Goal: Find specific page/section: Find specific page/section

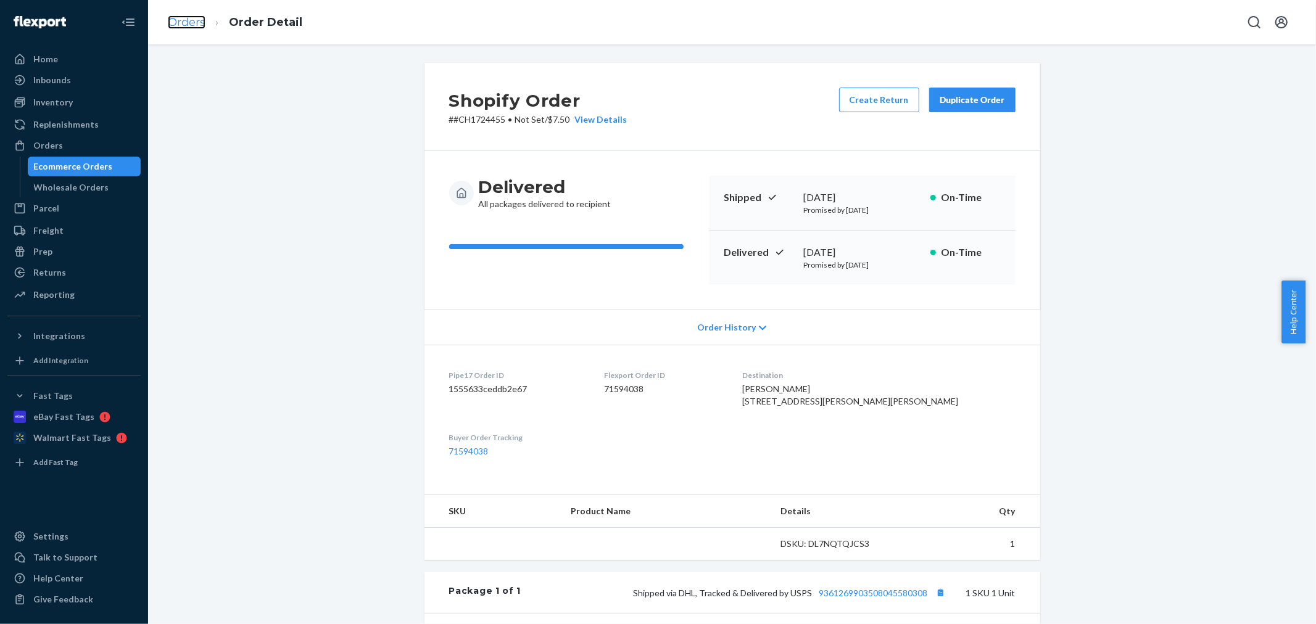
click at [182, 20] on link "Orders" at bounding box center [187, 22] width 38 height 14
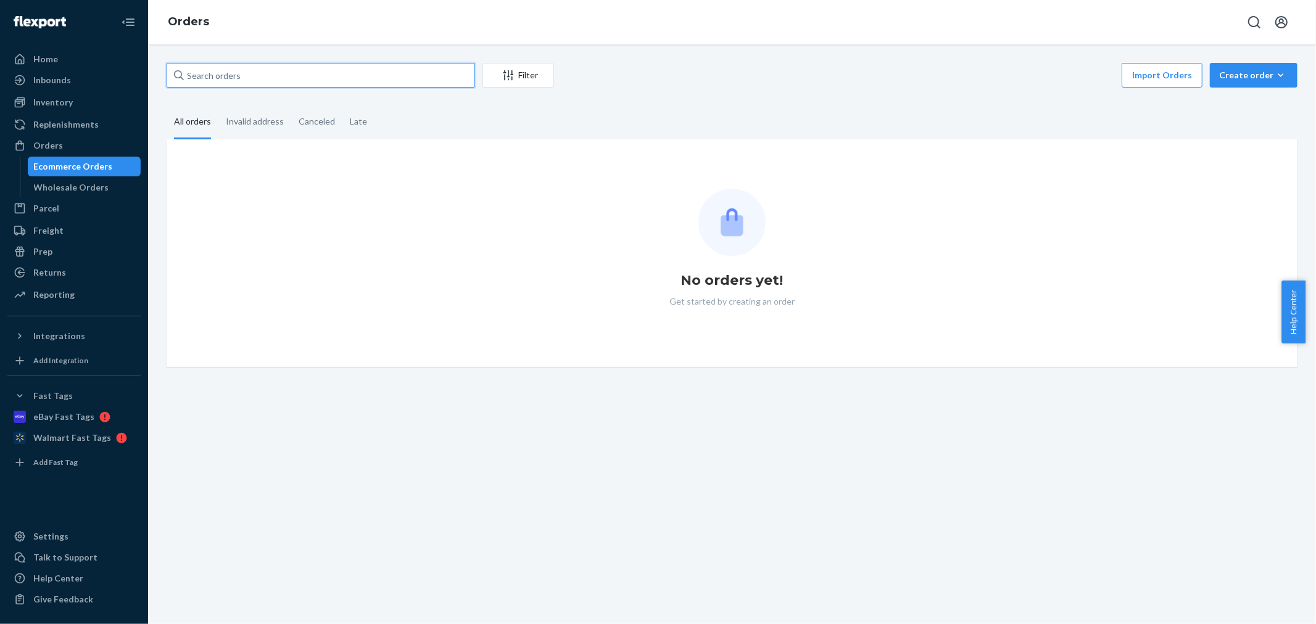
click at [219, 79] on input "text" at bounding box center [321, 75] width 309 height 25
paste input "3387179"
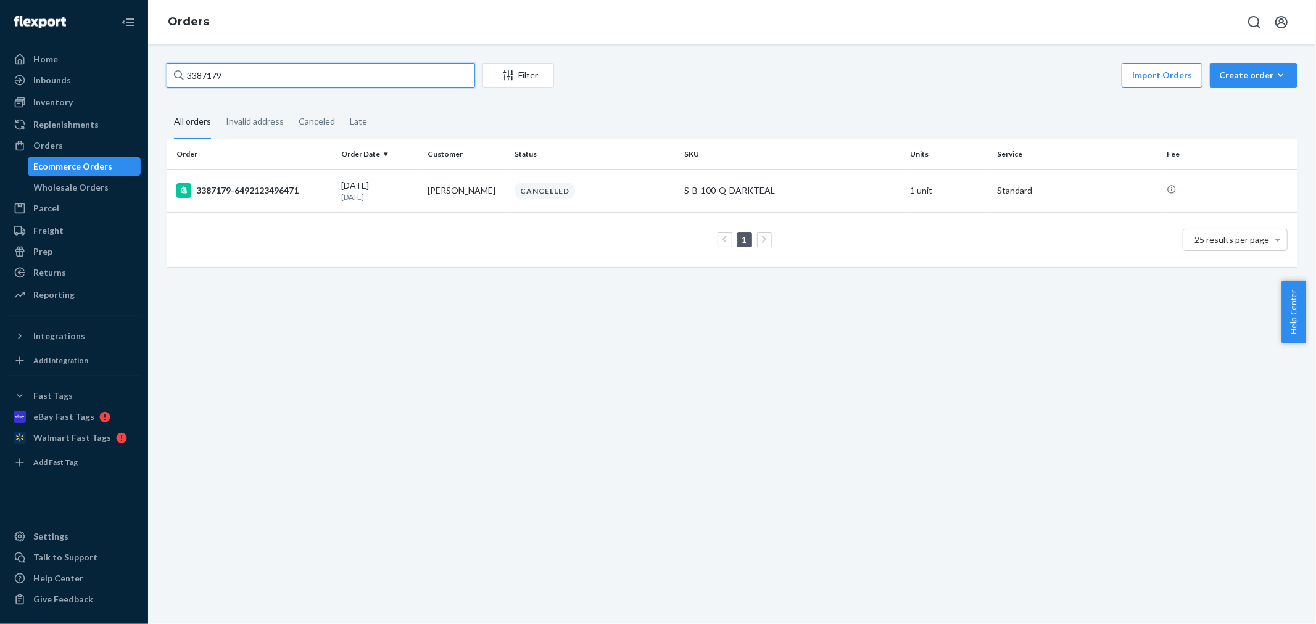
drag, startPoint x: 201, startPoint y: 75, endPoint x: 174, endPoint y: 84, distance: 28.5
click at [127, 76] on div "Home Inbounds Shipping Plans Problems Inventory Products Replenishments Orders …" at bounding box center [658, 312] width 1316 height 624
paste input "450"
type input "3387450"
click at [181, 189] on icon at bounding box center [183, 189] width 4 height 7
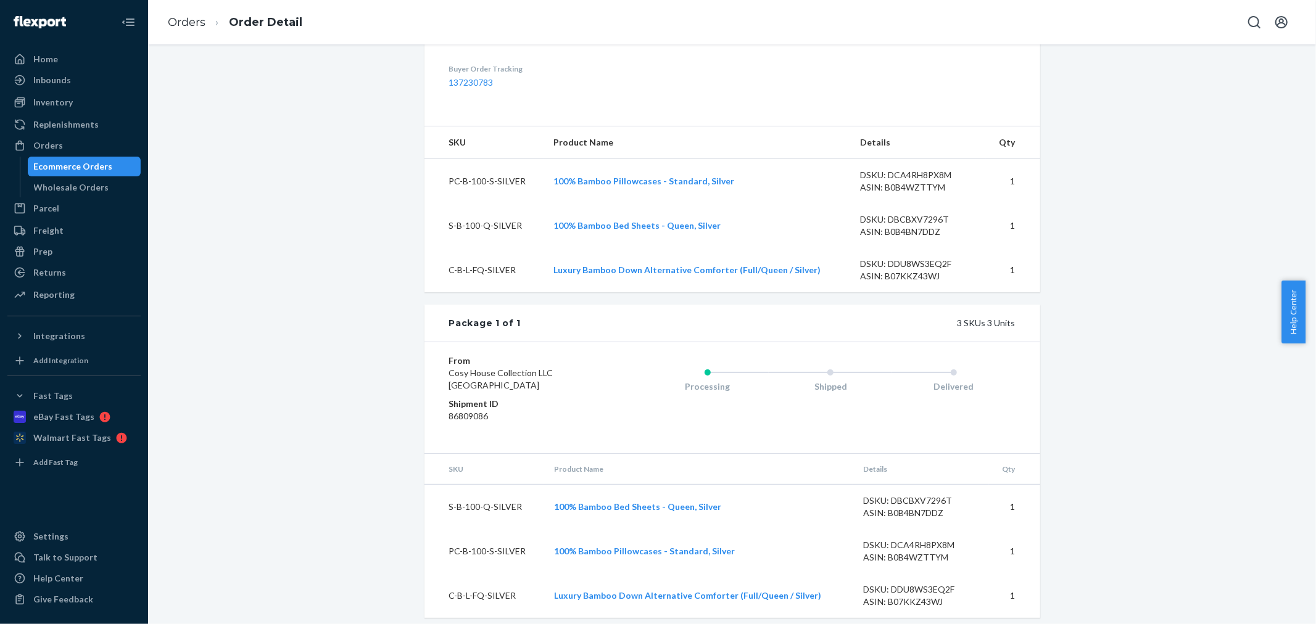
scroll to position [402, 0]
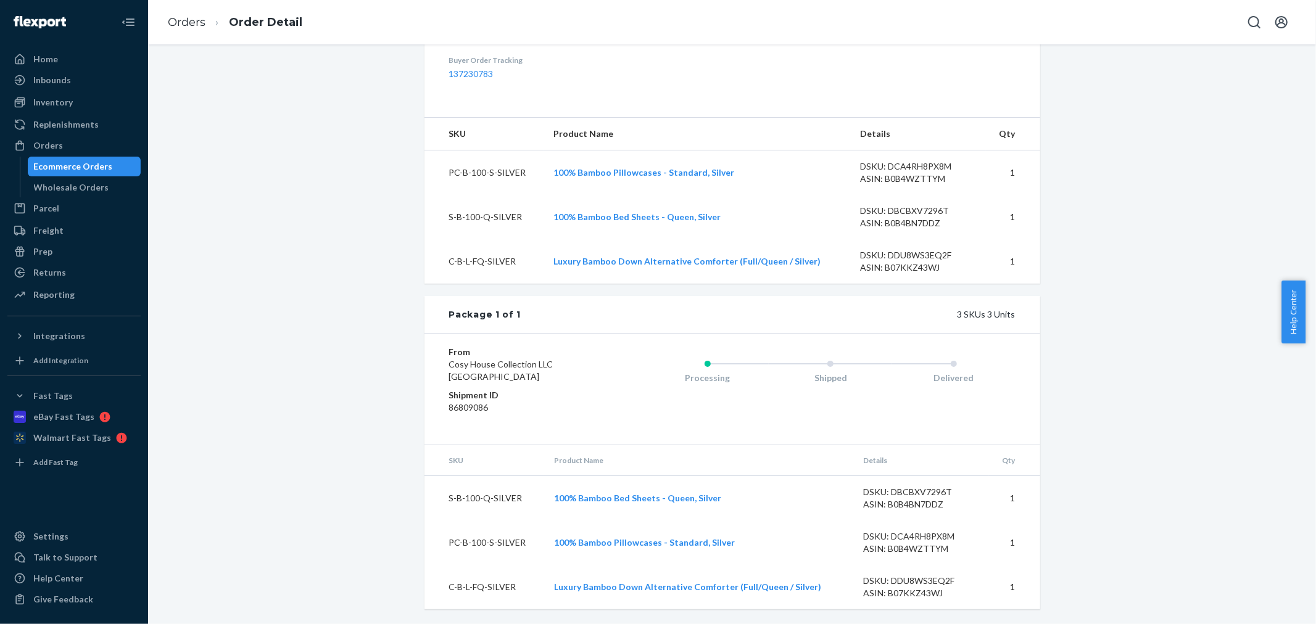
click at [301, 484] on div "Shopify Order # 3387450-6492945481751 • Standard Cancel Order Duplicate Order P…" at bounding box center [732, 154] width 1150 height 939
click at [1280, 27] on icon "Open account menu" at bounding box center [1281, 22] width 15 height 15
drag, startPoint x: 1193, startPoint y: 131, endPoint x: 1157, endPoint y: 131, distance: 35.8
click at [1206, 131] on div "Log out" at bounding box center [1252, 132] width 93 height 23
